Goal: Check status: Check status

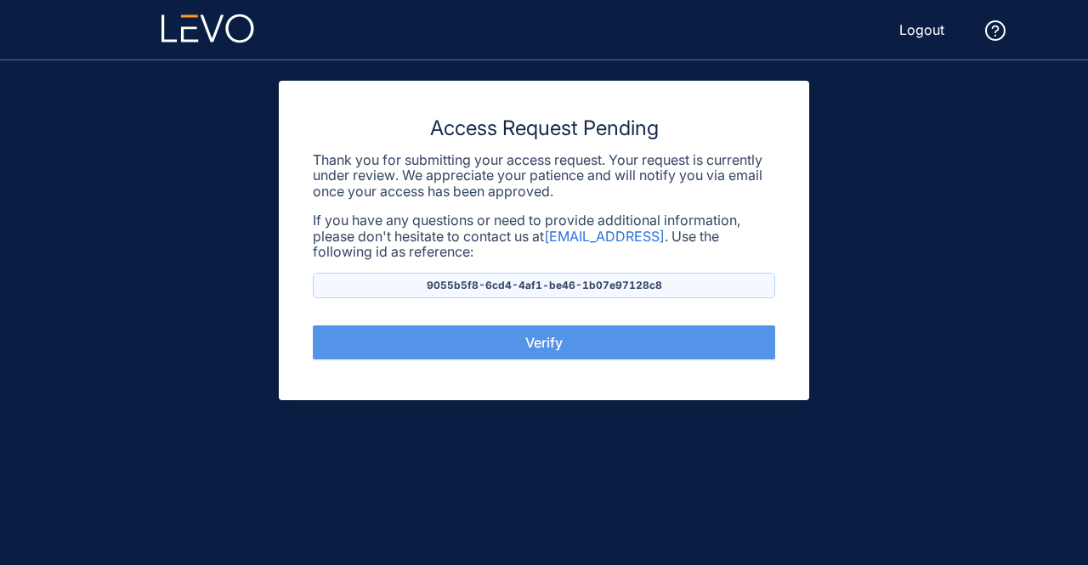
click at [555, 347] on span "Verify" at bounding box center [543, 342] width 37 height 15
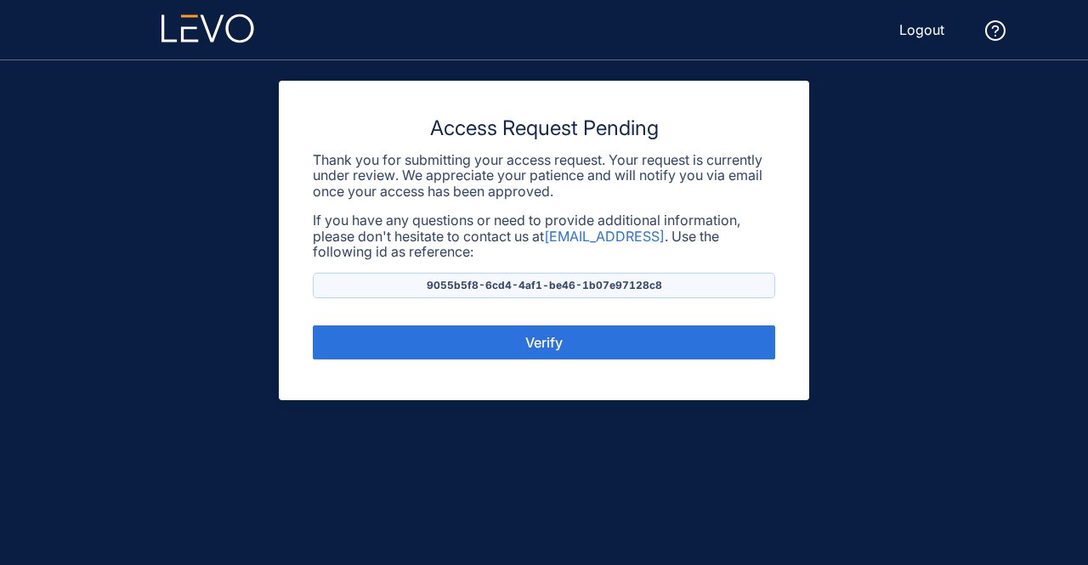
click at [597, 288] on p "9055b5f8-6cd4-4af1-be46-1b07e97128c8" at bounding box center [544, 286] width 462 height 26
copy p "9055b5f8-6cd4-4af1-be46-1b07e97128c8"
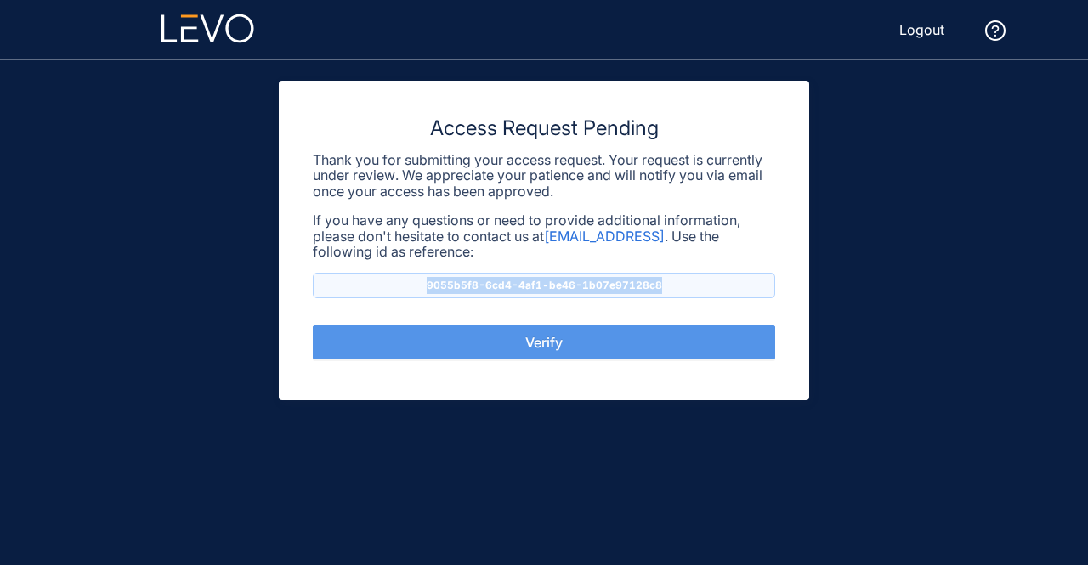
click at [558, 343] on span "Verify" at bounding box center [543, 342] width 37 height 15
